Goal: Task Accomplishment & Management: Complete application form

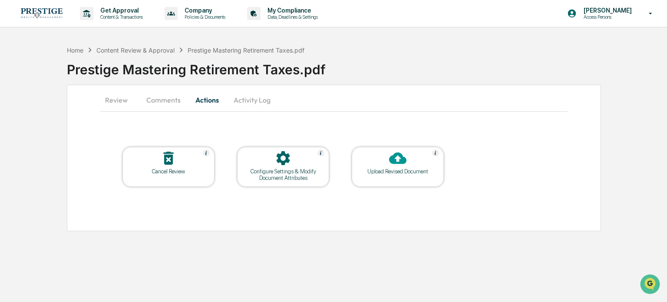
click at [162, 46] on div "Home Content Review & Approval Prestige Mastering Retirement Taxes.pdf" at bounding box center [186, 50] width 238 height 10
click at [162, 48] on div "Content Review & Approval" at bounding box center [135, 49] width 78 height 7
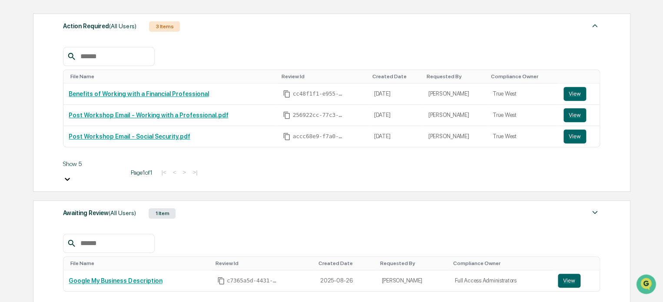
scroll to position [171, 0]
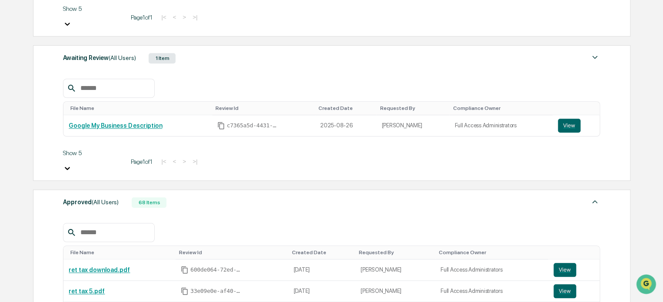
scroll to position [301, 0]
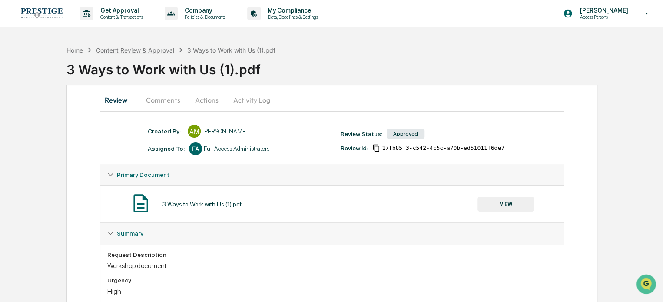
click at [157, 51] on div "Content Review & Approval" at bounding box center [135, 49] width 78 height 7
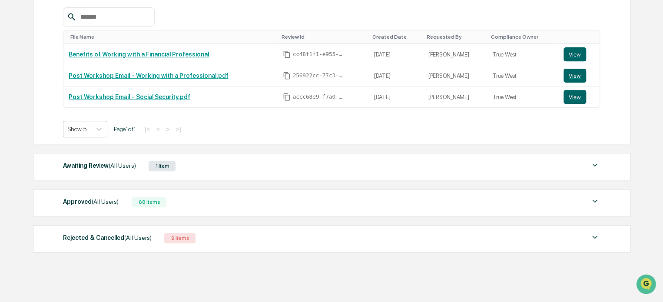
scroll to position [171, 0]
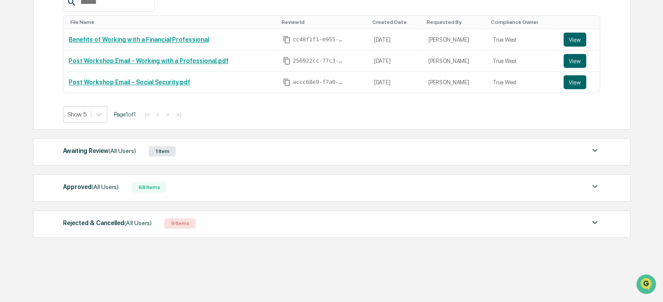
click at [122, 180] on div "Approved (All Users) 68 Items File Name Review Id Created Date Requested By Com…" at bounding box center [331, 187] width 597 height 27
click at [122, 182] on div "Approved (All Users) 68 Items" at bounding box center [331, 187] width 537 height 12
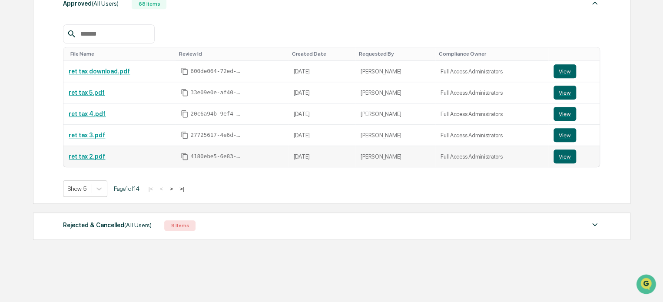
scroll to position [356, 0]
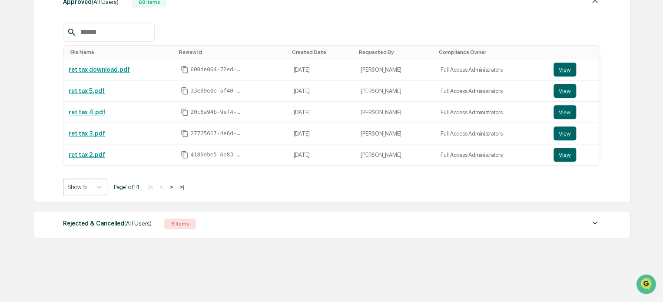
click at [83, 183] on div at bounding box center [77, 186] width 19 height 9
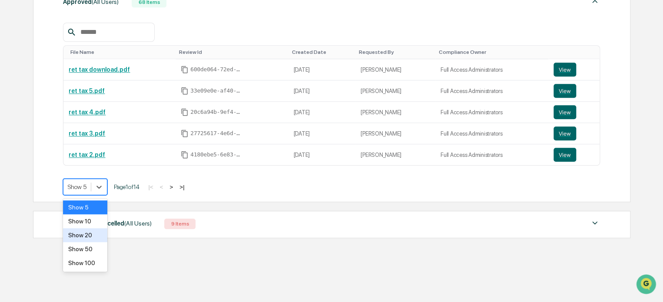
click at [93, 232] on div "Show 20" at bounding box center [85, 235] width 44 height 14
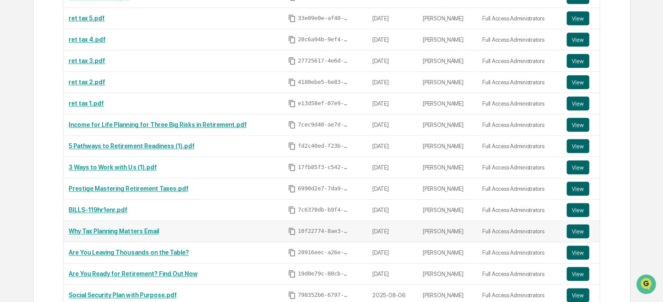
scroll to position [443, 0]
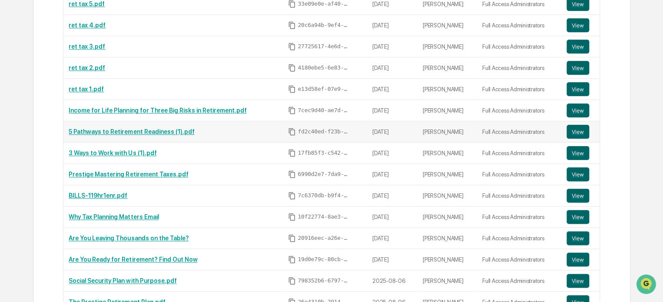
click at [167, 133] on link "5 Pathways to Retirement Readiness (1).pdf" at bounding box center [132, 131] width 126 height 7
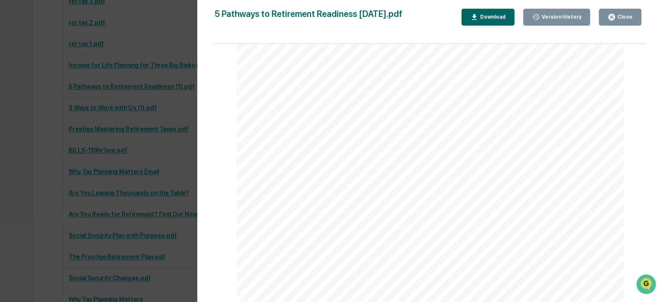
scroll to position [487, 0]
drag, startPoint x: 10, startPoint y: 235, endPoint x: 60, endPoint y: 154, distance: 95.4
click at [10, 235] on div "Version History 09/03/2025, 07:16 PM Alexandria Moore 08/28/2025, 09:41 PM Alex…" at bounding box center [331, 151] width 663 height 302
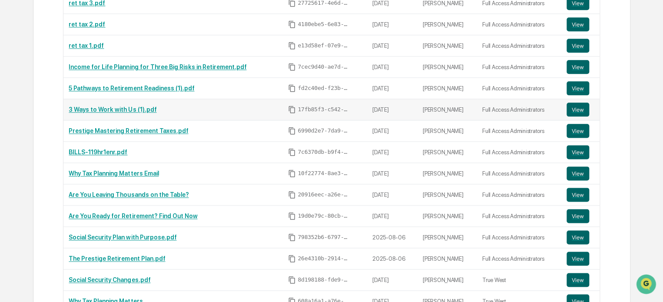
click at [122, 107] on link "3 Ways to Work with Us (1).pdf" at bounding box center [113, 109] width 88 height 7
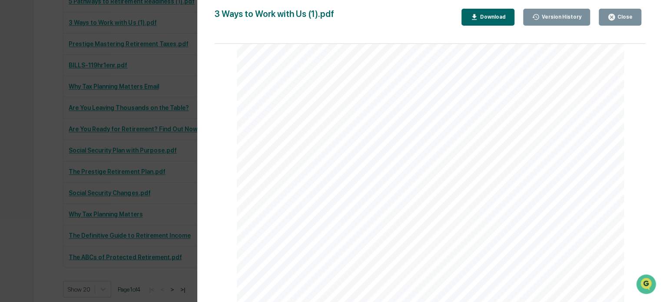
scroll to position [148, 0]
click at [131, 169] on div "Version History 08/28/2025, 09:41 PM Alexandria Moore 09/03/2025, 07:48 PM Bria…" at bounding box center [331, 151] width 663 height 302
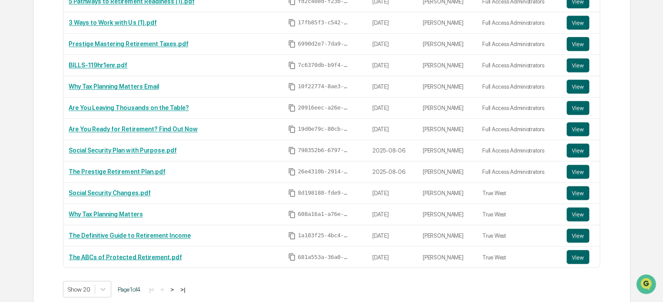
click at [41, 168] on div "Approved (All Users) 68 Items File Name Review Id Created Date Requested By Com…" at bounding box center [331, 38] width 597 height 532
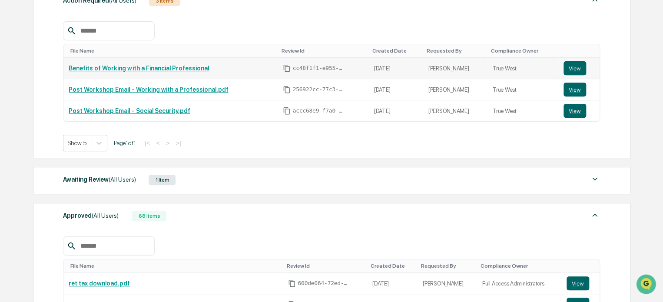
scroll to position [52, 0]
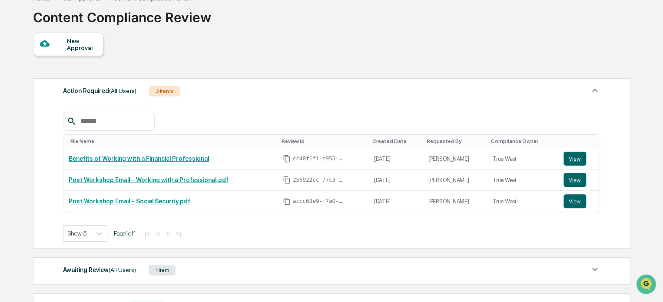
click at [89, 40] on div "New Approval" at bounding box center [81, 44] width 29 height 14
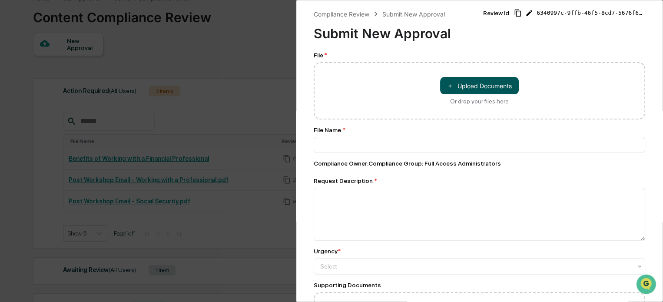
click at [462, 80] on button "＋ Upload Documents" at bounding box center [479, 85] width 79 height 17
type input "**********"
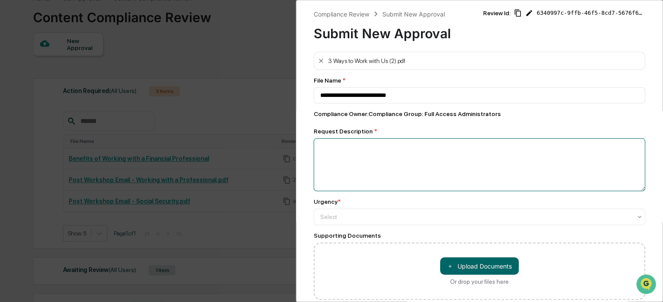
click at [371, 157] on textarea at bounding box center [479, 164] width 331 height 53
type textarea "**********"
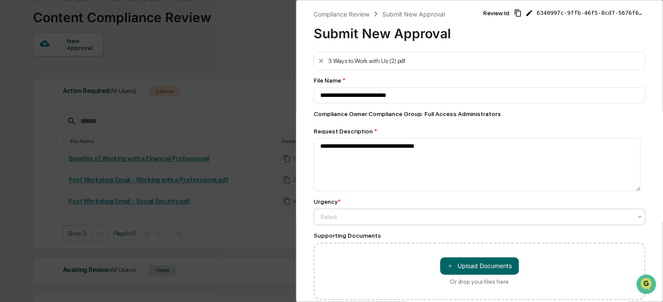
type textarea "**********"
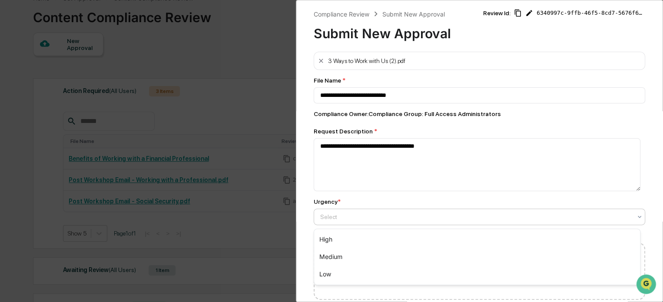
click at [353, 215] on div at bounding box center [475, 216] width 311 height 9
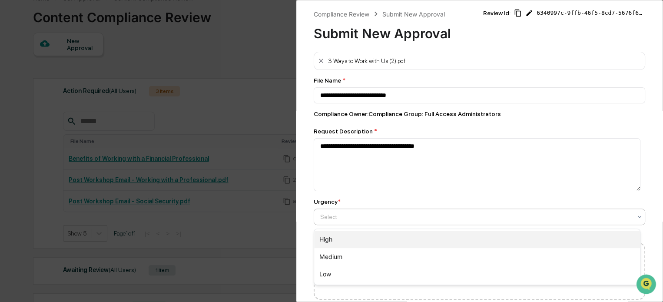
click at [353, 237] on div "High" at bounding box center [477, 239] width 326 height 17
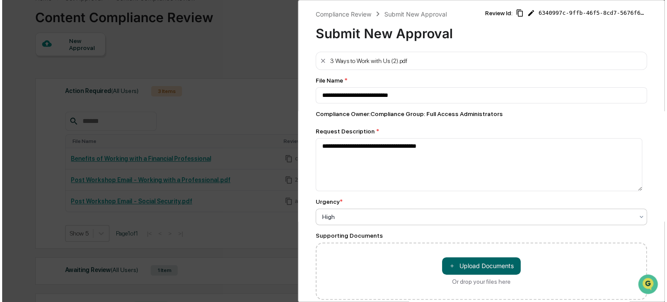
scroll to position [42, 0]
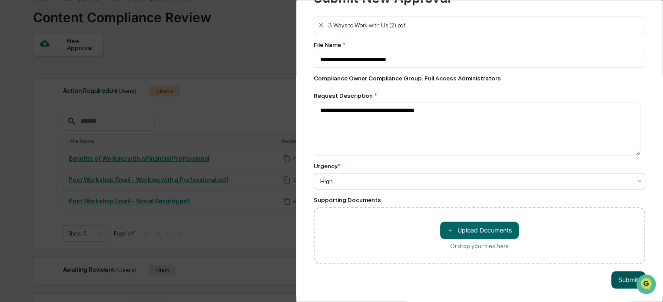
click at [620, 275] on button "Submit" at bounding box center [628, 279] width 34 height 17
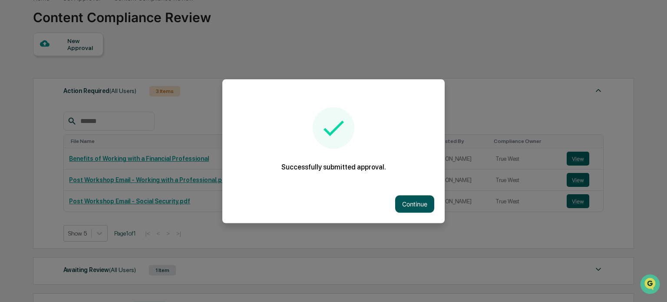
click at [416, 202] on button "Continue" at bounding box center [414, 203] width 39 height 17
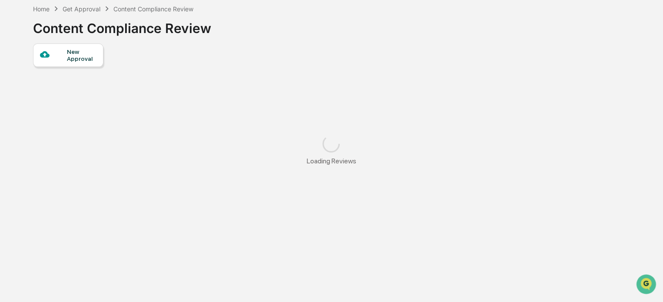
scroll to position [52, 0]
